Goal: Check status: Check status

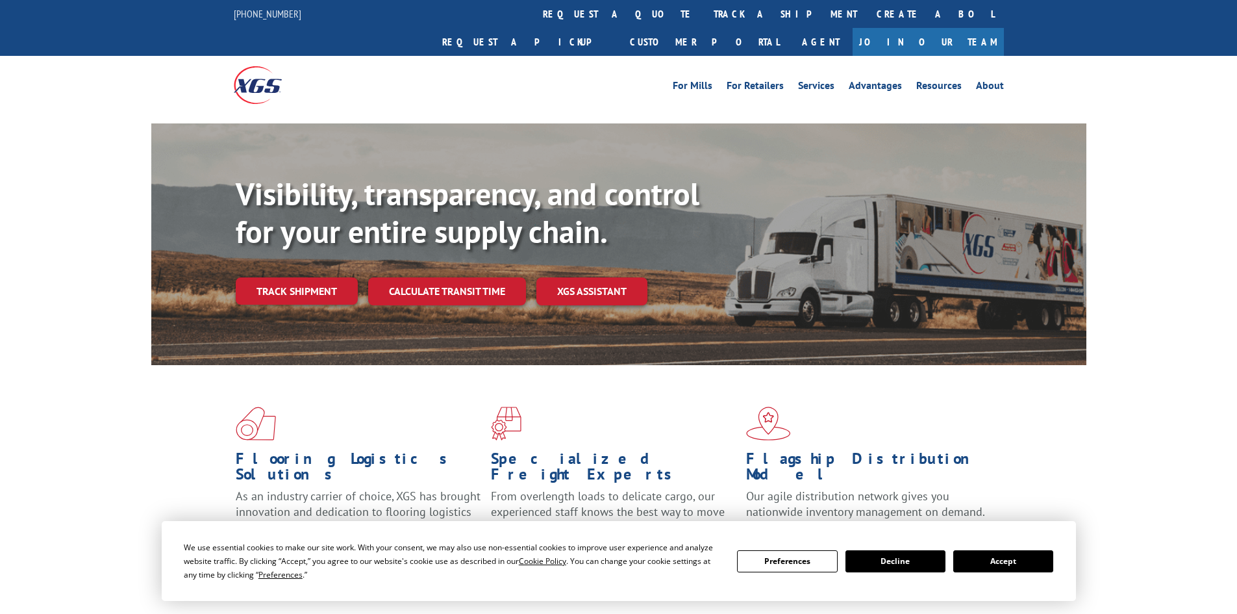
click at [279, 277] on link "Track shipment" at bounding box center [297, 290] width 122 height 27
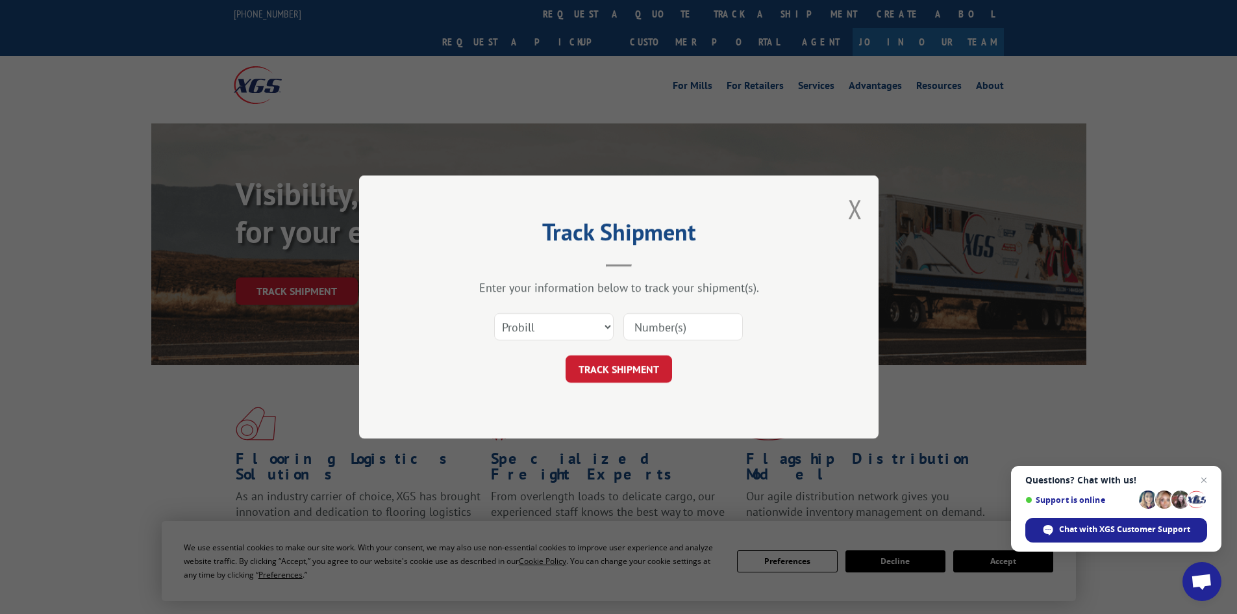
paste input "2870517"
type input "2870517"
click at [613, 370] on button "TRACK SHIPMENT" at bounding box center [619, 368] width 107 height 27
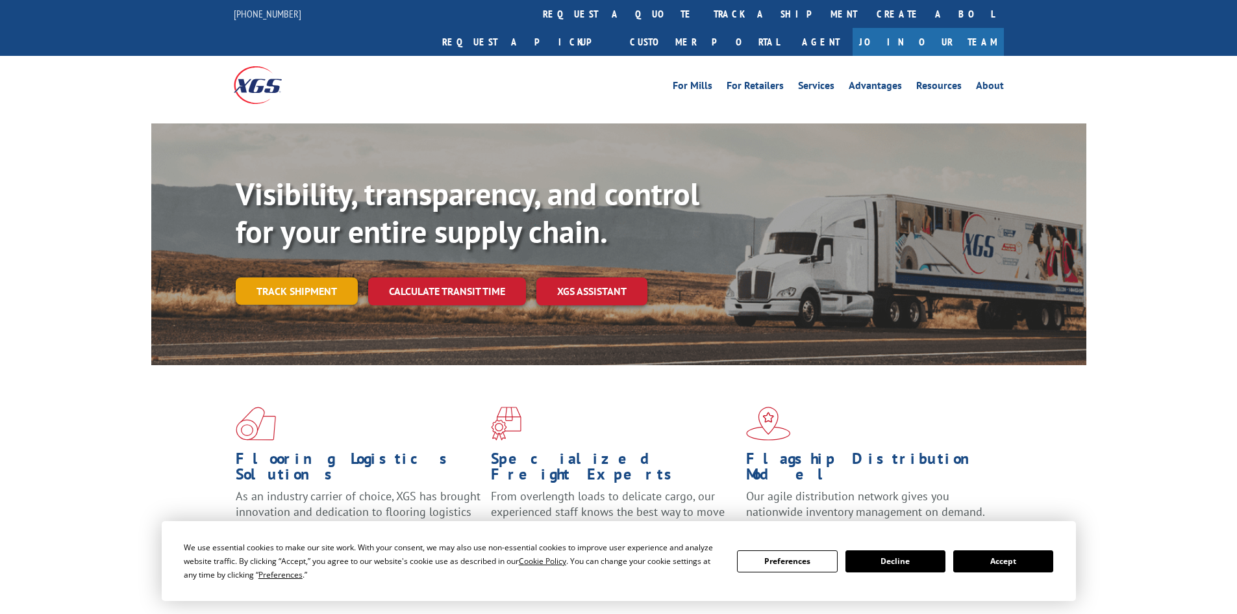
click at [321, 277] on link "Track shipment" at bounding box center [297, 290] width 122 height 27
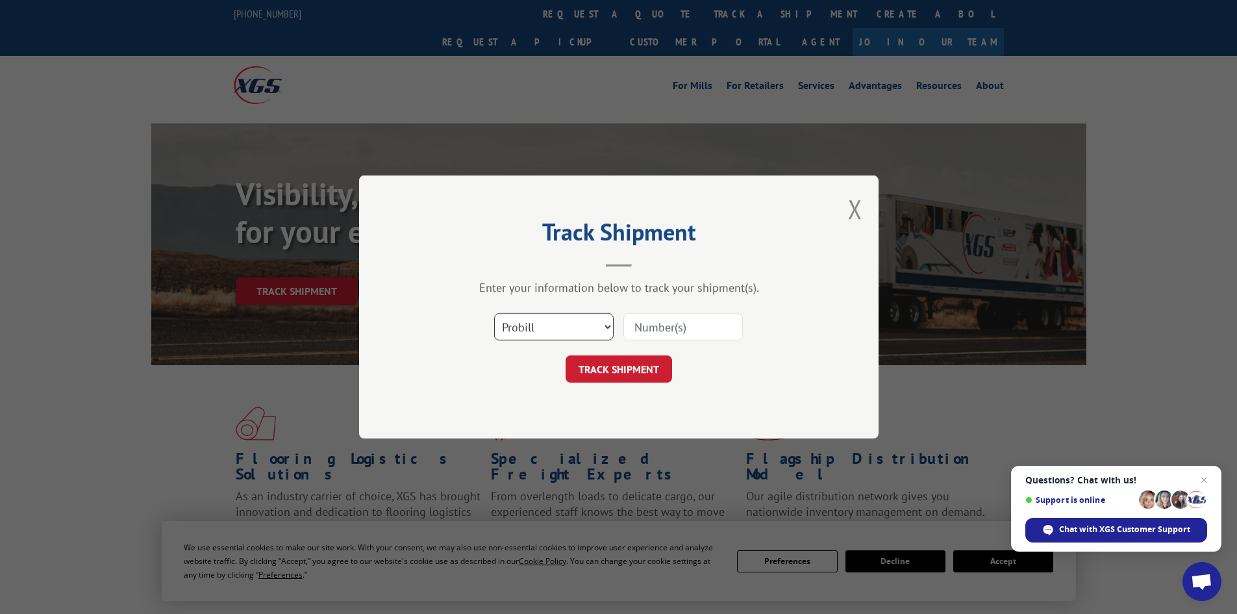
click at [508, 323] on select "Select category... Probill BOL PO" at bounding box center [553, 326] width 119 height 27
select select "bol"
click at [494, 313] on select "Select category... Probill BOL PO" at bounding box center [553, 326] width 119 height 27
click at [712, 332] on input at bounding box center [682, 326] width 119 height 27
type input "2870517"
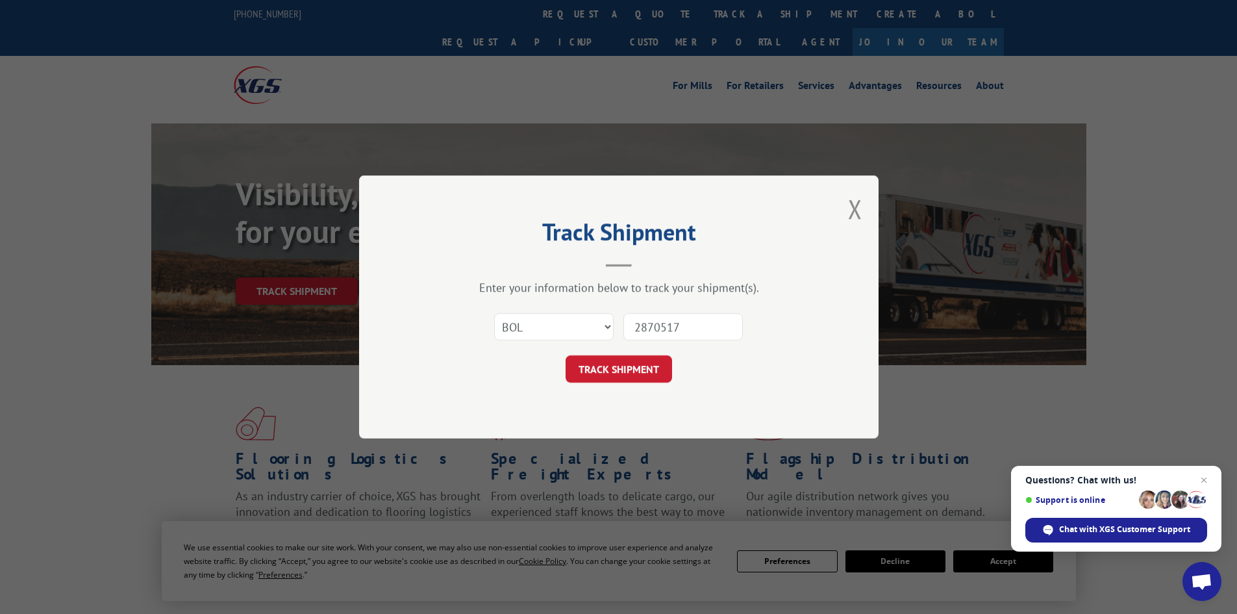
click button "TRACK SHIPMENT" at bounding box center [619, 368] width 107 height 27
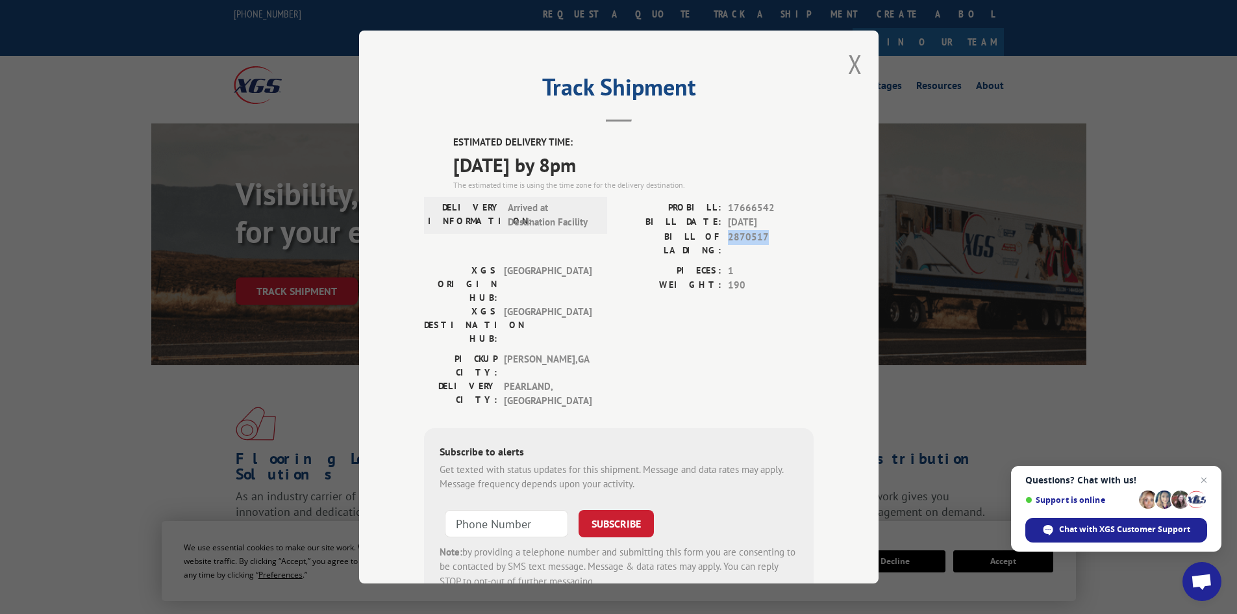
drag, startPoint x: 766, startPoint y: 232, endPoint x: 718, endPoint y: 232, distance: 48.7
click at [718, 232] on div "BILL OF LADING: 2870517" at bounding box center [716, 243] width 195 height 27
copy div "2870517"
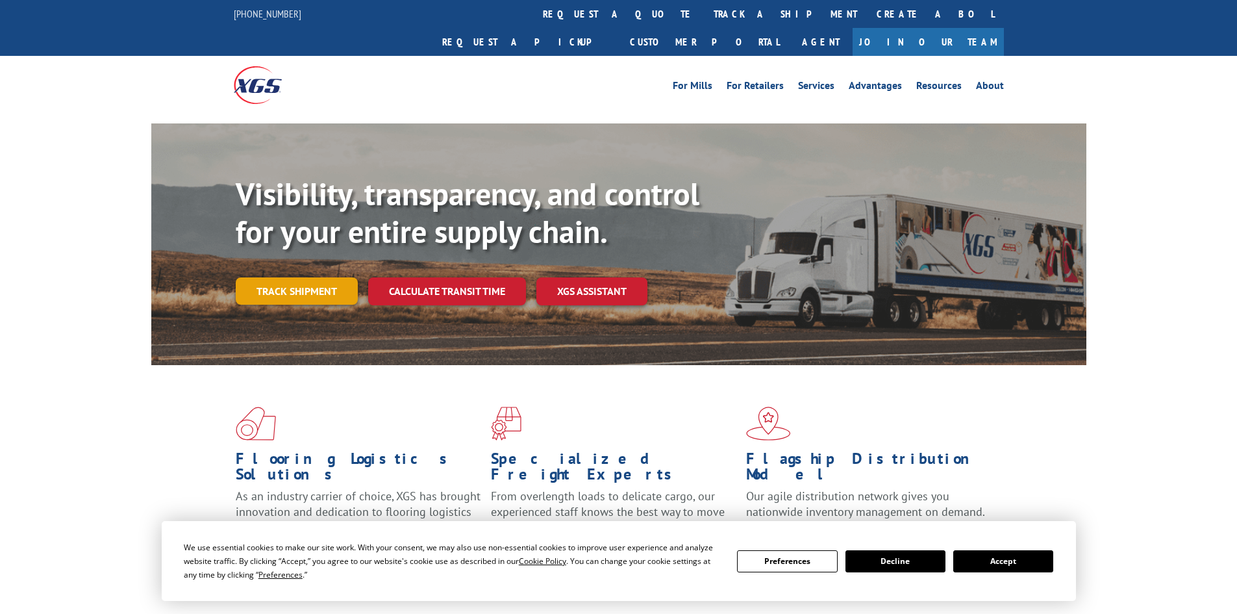
click at [294, 277] on link "Track shipment" at bounding box center [297, 290] width 122 height 27
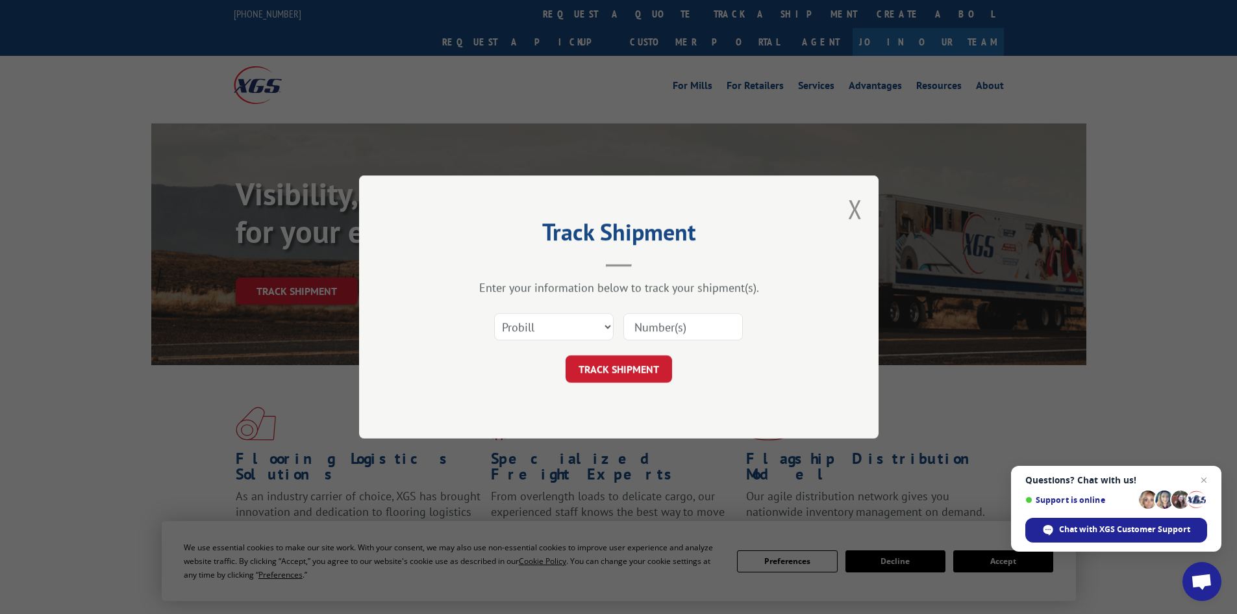
click at [665, 322] on input at bounding box center [682, 326] width 119 height 27
drag, startPoint x: 666, startPoint y: 329, endPoint x: 527, endPoint y: 316, distance: 139.5
click at [527, 316] on select "Select category... Probill BOL PO" at bounding box center [553, 326] width 119 height 27
select select "bol"
click at [494, 313] on select "Select category... Probill BOL PO" at bounding box center [553, 326] width 119 height 27
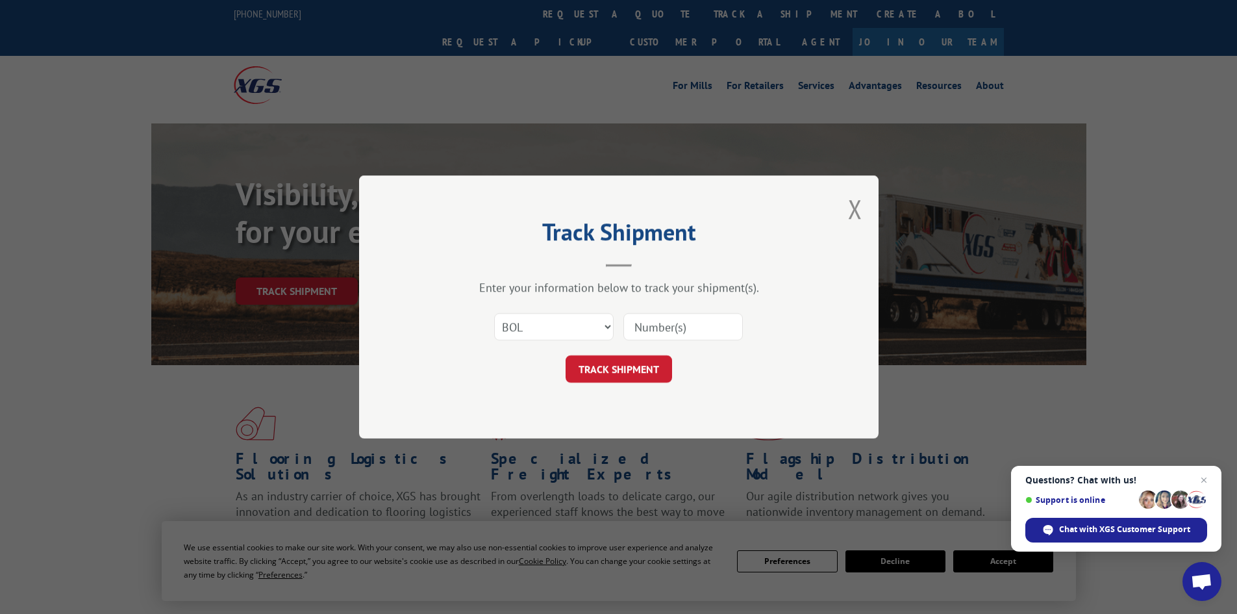
paste input "15472278"
type input "15472278"
click at [618, 377] on button "TRACK SHIPMENT" at bounding box center [619, 368] width 107 height 27
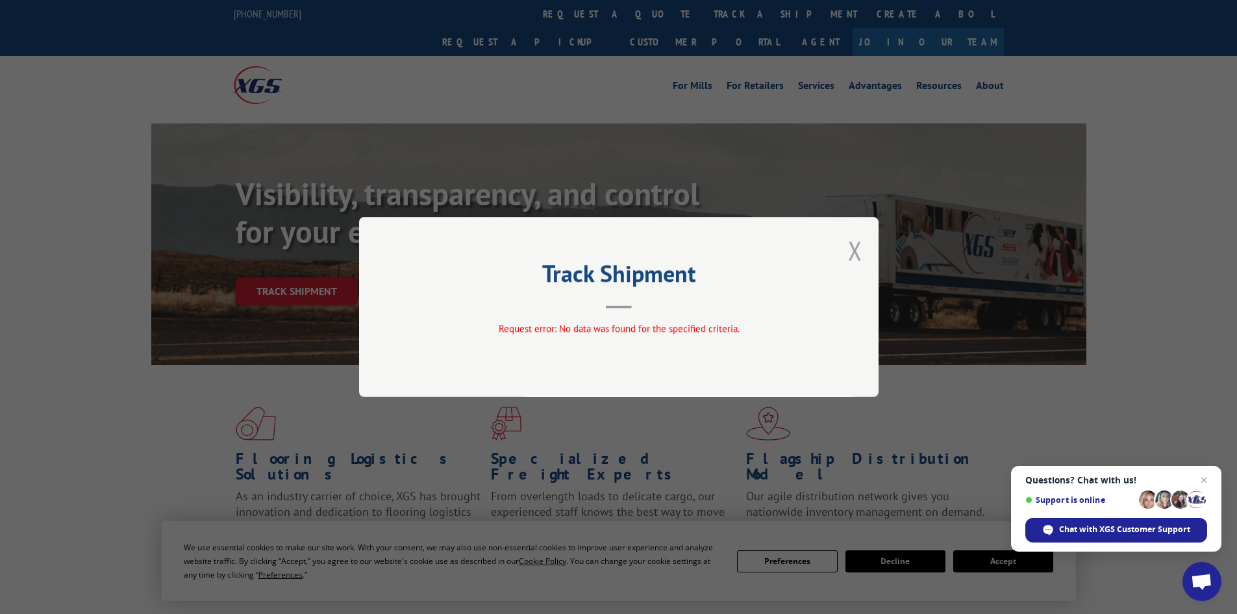
click at [860, 253] on button "Close modal" at bounding box center [855, 250] width 14 height 34
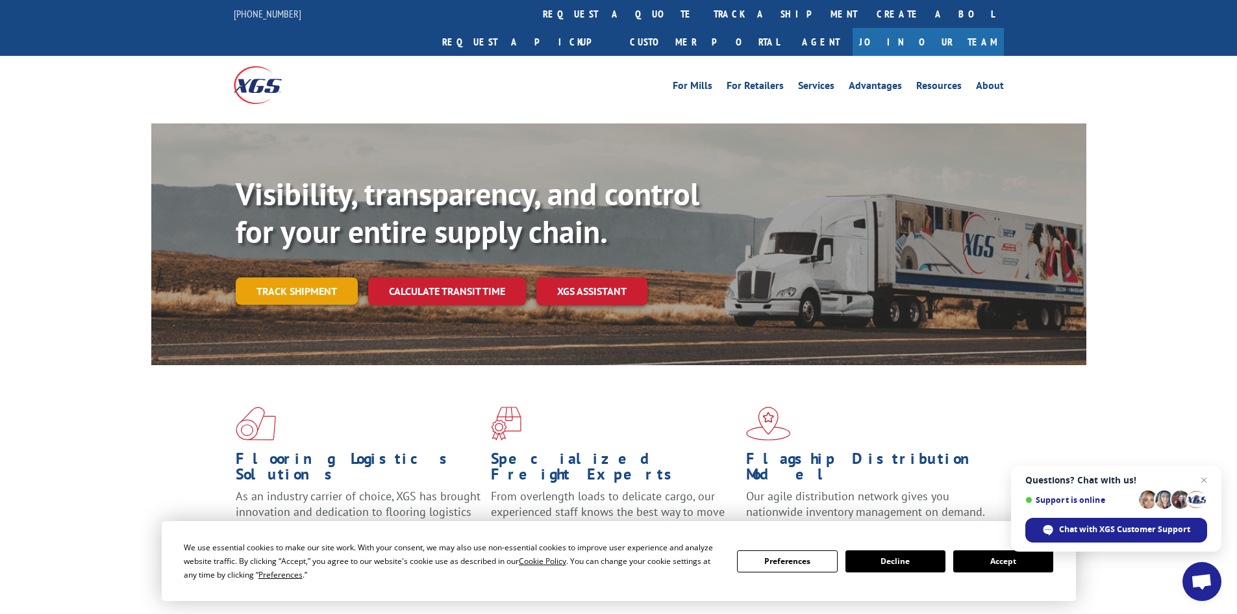
click at [290, 277] on link "Track shipment" at bounding box center [297, 290] width 122 height 27
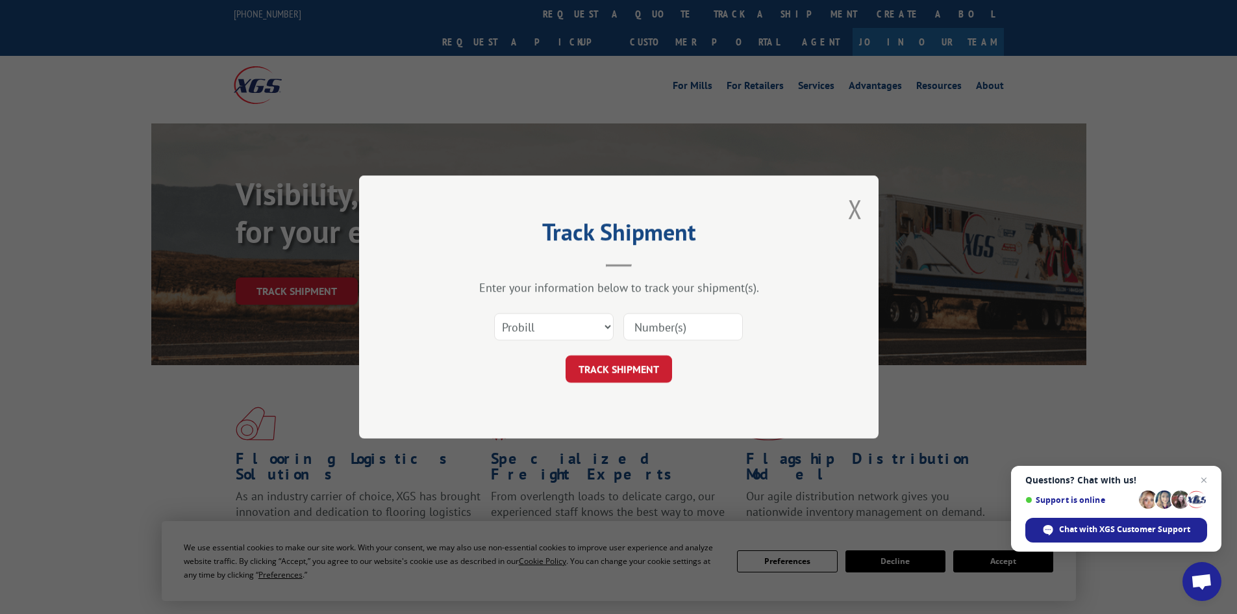
paste input "15472278"
type input "15472278"
click at [618, 363] on button "TRACK SHIPMENT" at bounding box center [619, 368] width 107 height 27
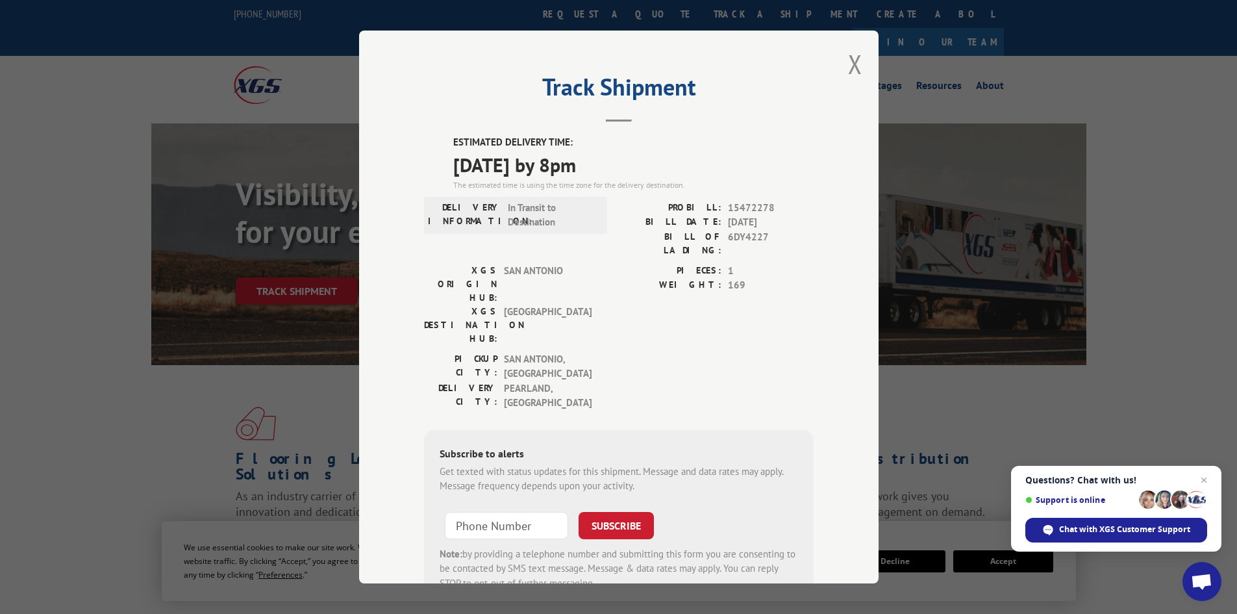
drag, startPoint x: 851, startPoint y: 66, endPoint x: 709, endPoint y: 40, distance: 145.1
click at [848, 66] on button "Close modal" at bounding box center [855, 64] width 14 height 34
